Goal: Register for event/course

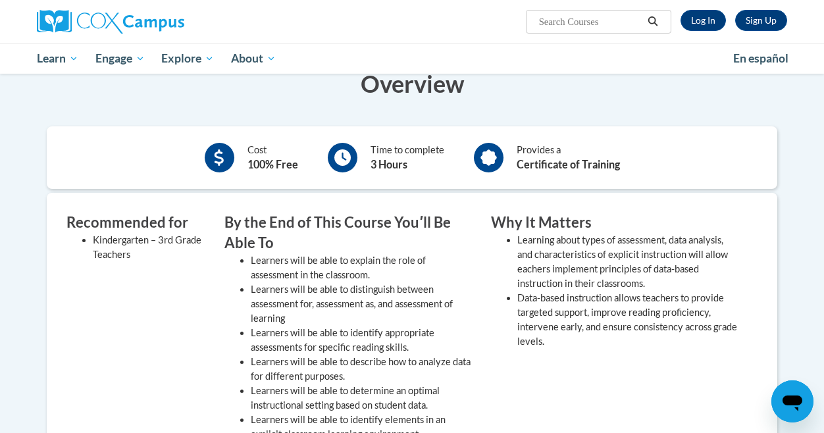
click at [555, 18] on input "Search..." at bounding box center [589, 22] width 105 height 16
type input "implicit bias"
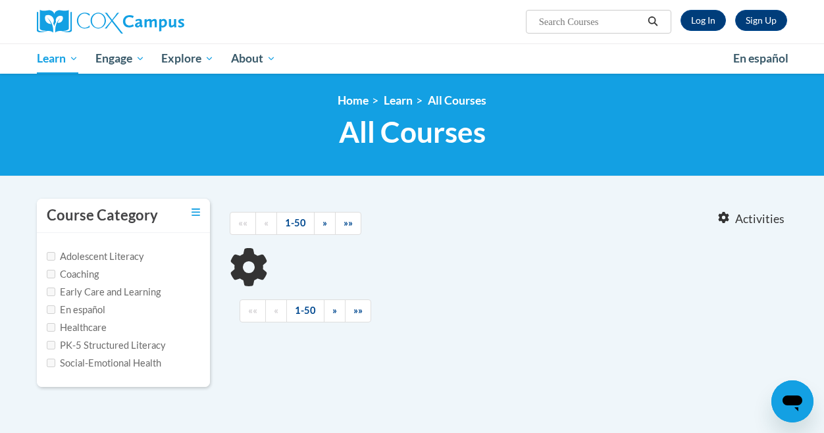
type input "implicit bias"
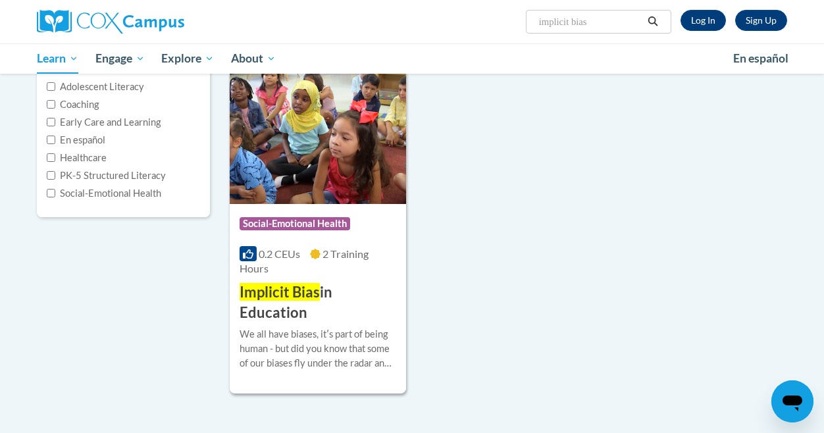
scroll to position [197, 0]
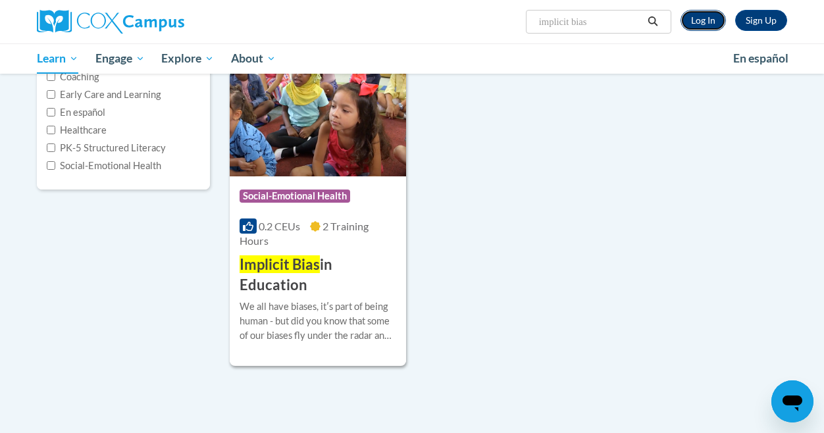
click at [706, 24] on link "Log In" at bounding box center [702, 20] width 45 height 21
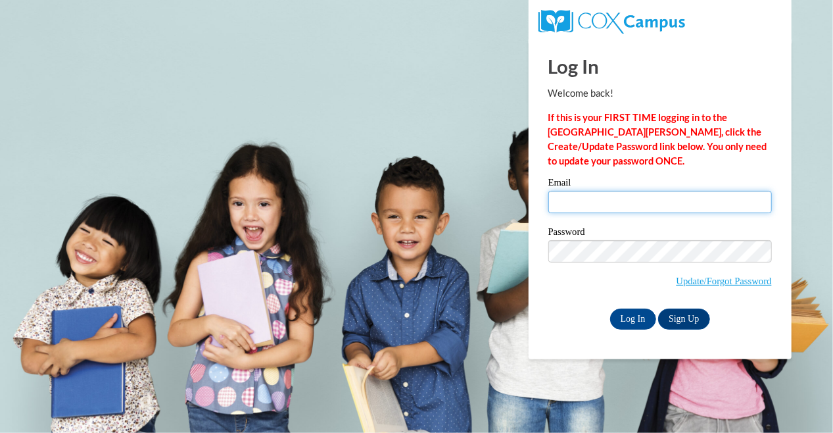
drag, startPoint x: 624, startPoint y: 193, endPoint x: 624, endPoint y: 205, distance: 11.8
click at [624, 201] on input "Email" at bounding box center [661, 202] width 224 height 22
type input "j00091724@students.jsums.edu"
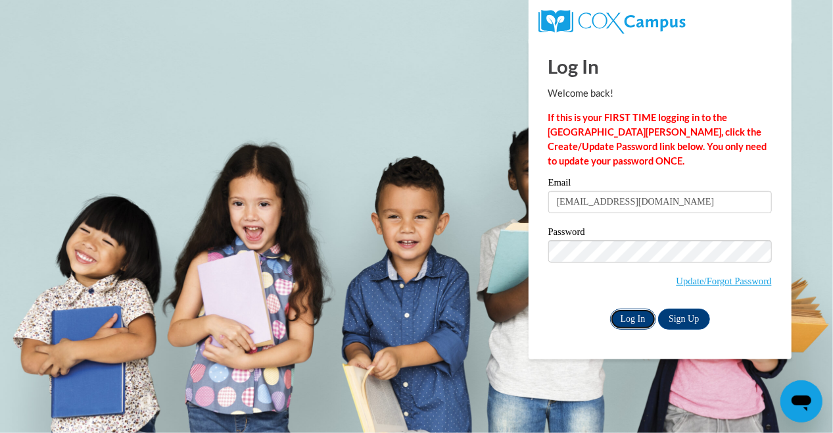
click at [637, 318] on input "Log In" at bounding box center [633, 319] width 46 height 21
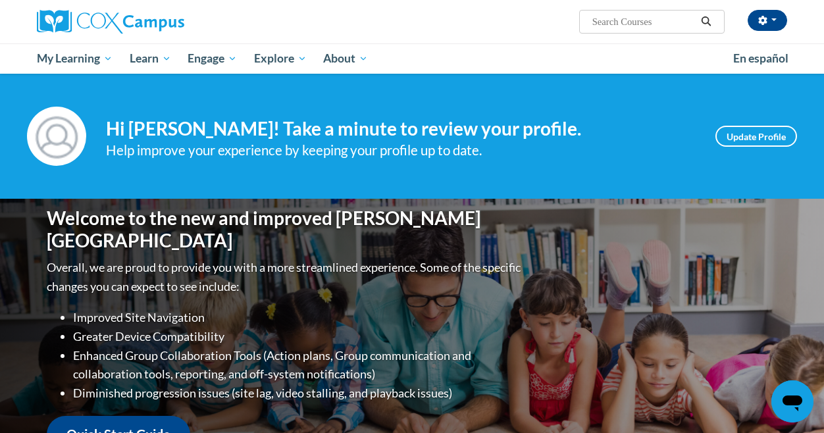
drag, startPoint x: 603, startPoint y: 22, endPoint x: 608, endPoint y: 38, distance: 16.9
click at [605, 23] on input "Search..." at bounding box center [643, 22] width 105 height 16
type input "implicit bias"
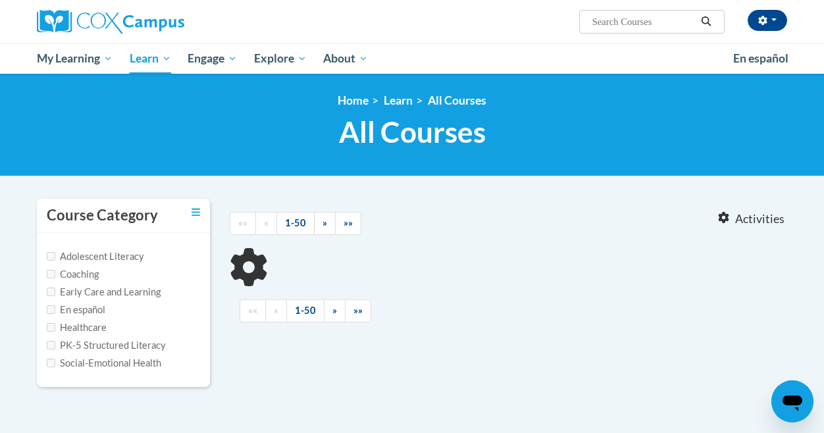
type input "implicit bias"
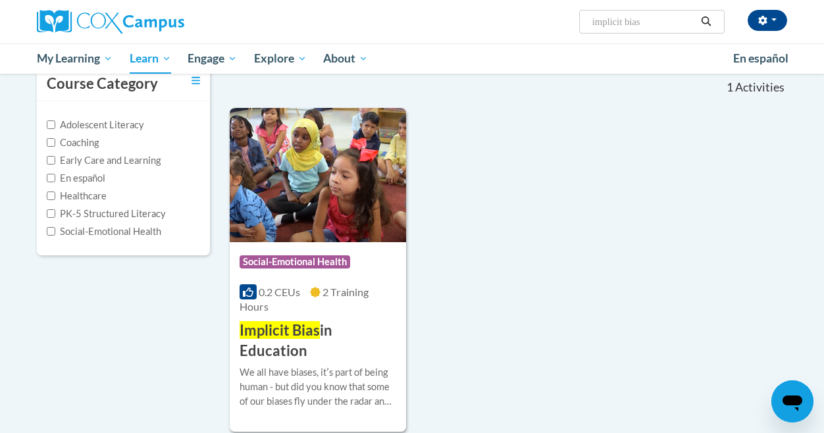
scroll to position [197, 0]
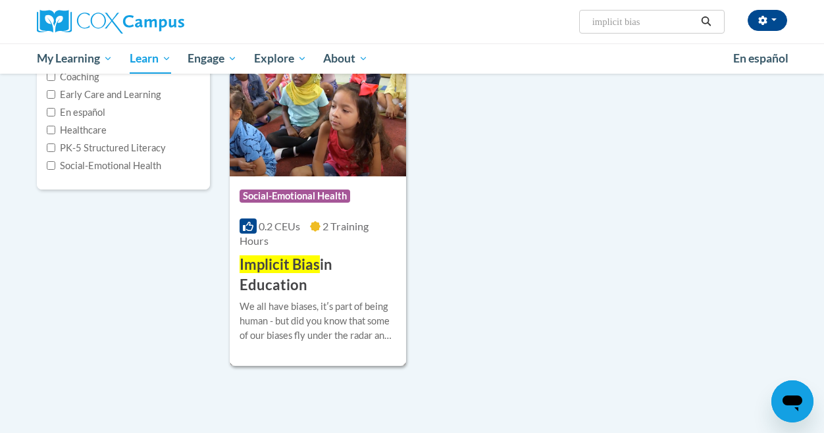
click at [320, 268] on h3 "Implicit Bias in Education" at bounding box center [317, 275] width 157 height 41
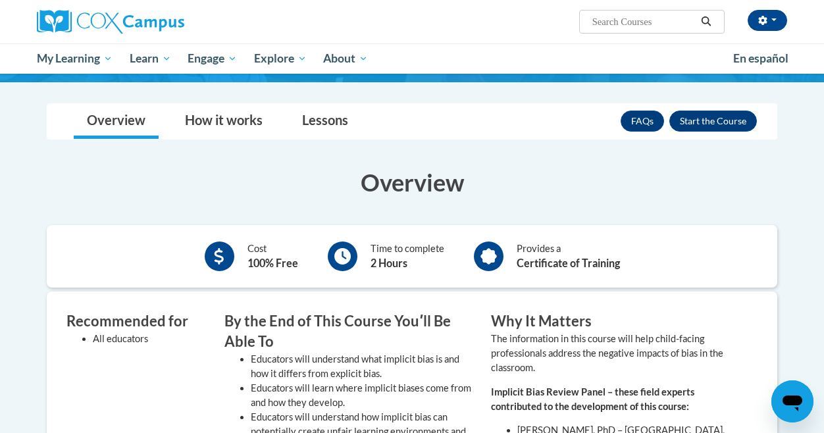
scroll to position [226, 0]
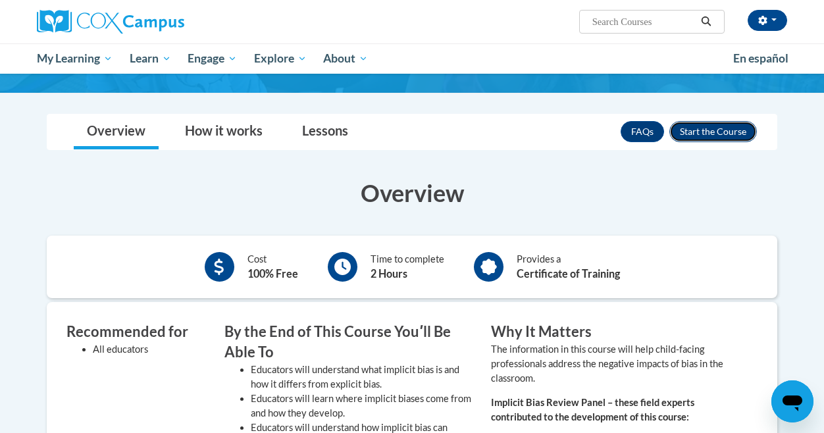
click at [716, 130] on button "Enroll" at bounding box center [712, 131] width 87 height 21
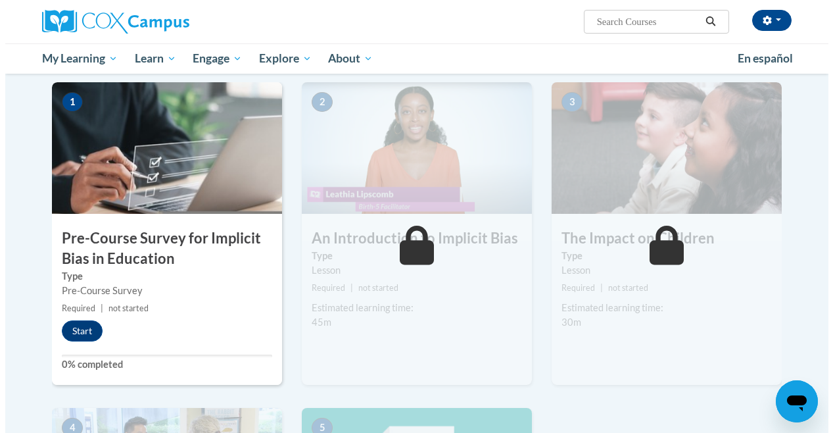
scroll to position [263, 0]
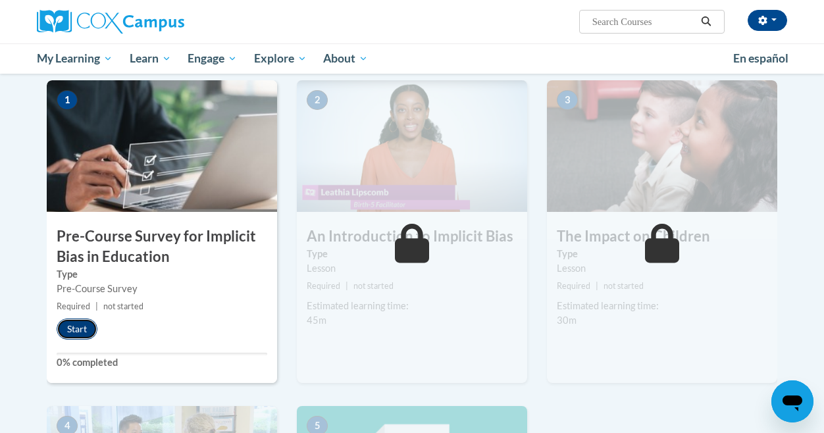
click at [79, 325] on button "Start" at bounding box center [77, 328] width 41 height 21
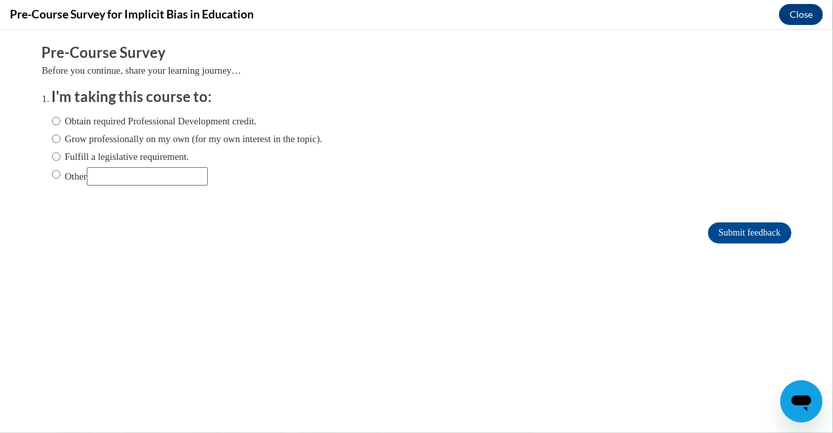
scroll to position [0, 0]
click at [52, 122] on input "Obtain required Professional Development credit." at bounding box center [56, 120] width 9 height 14
radio input "true"
click at [728, 234] on input "Submit feedback" at bounding box center [749, 232] width 83 height 21
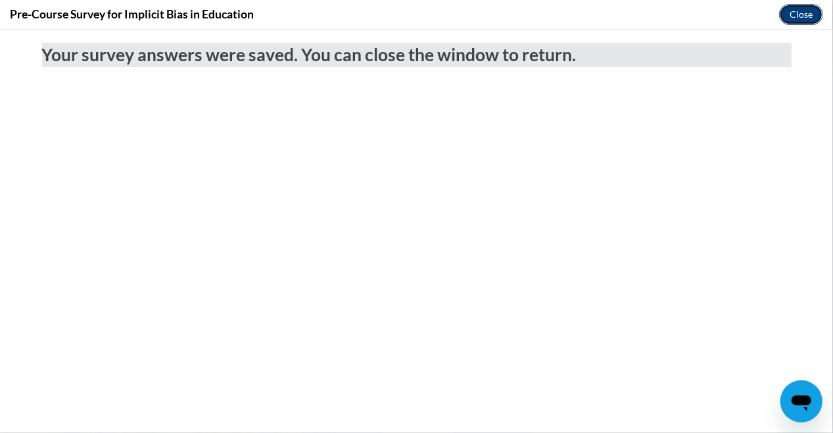
click at [796, 14] on button "Close" at bounding box center [801, 14] width 44 height 21
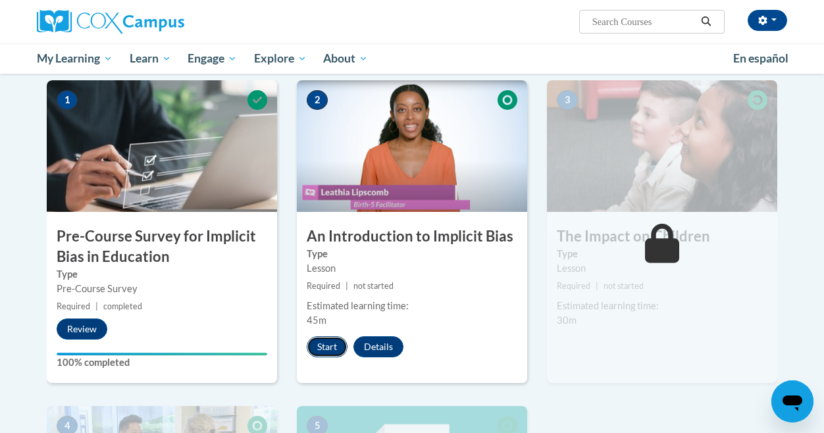
click at [318, 347] on button "Start" at bounding box center [327, 346] width 41 height 21
